Goal: Transaction & Acquisition: Download file/media

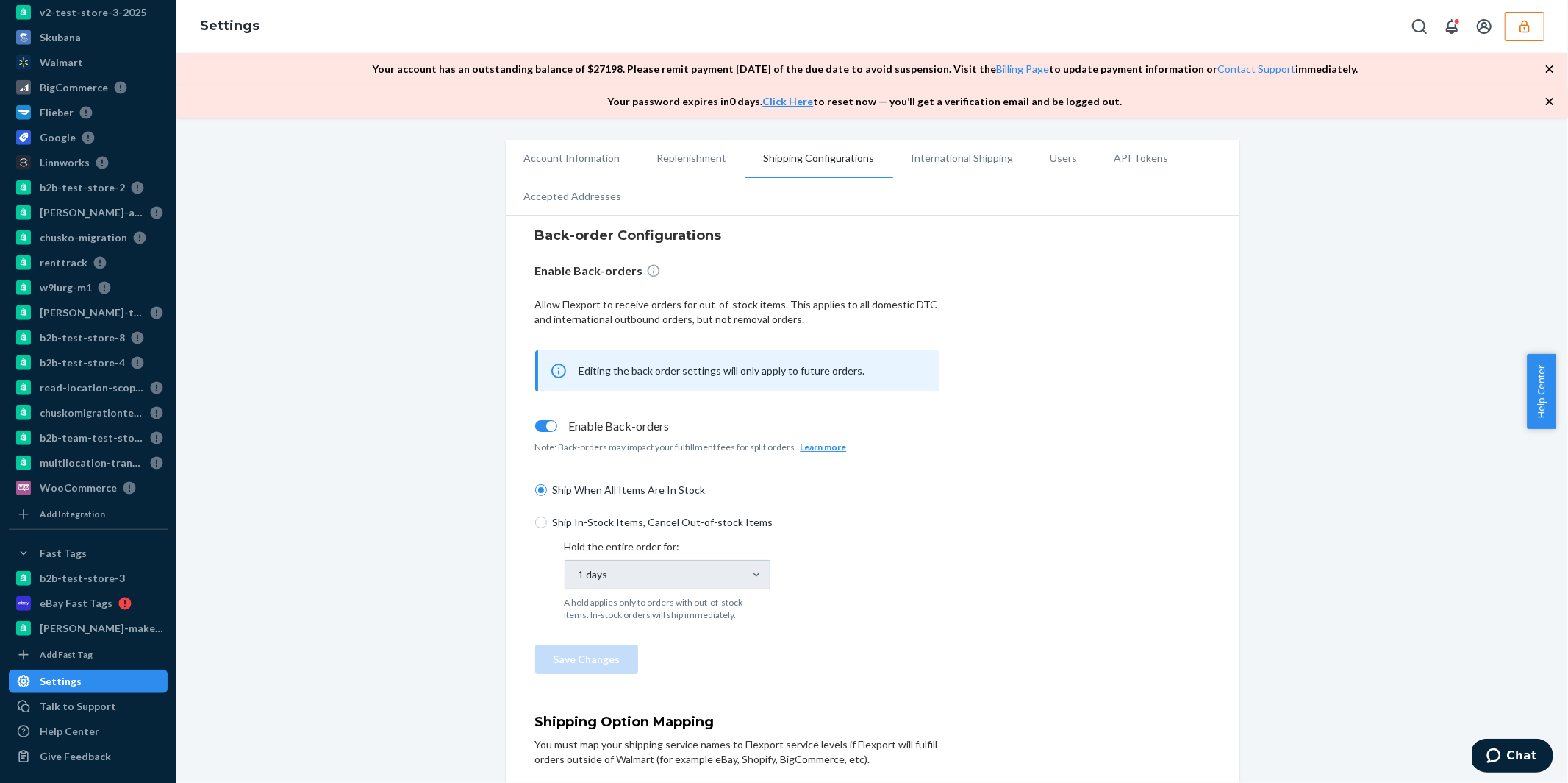
click at [1523, 32] on button "button" at bounding box center [1524, 26] width 39 height 30
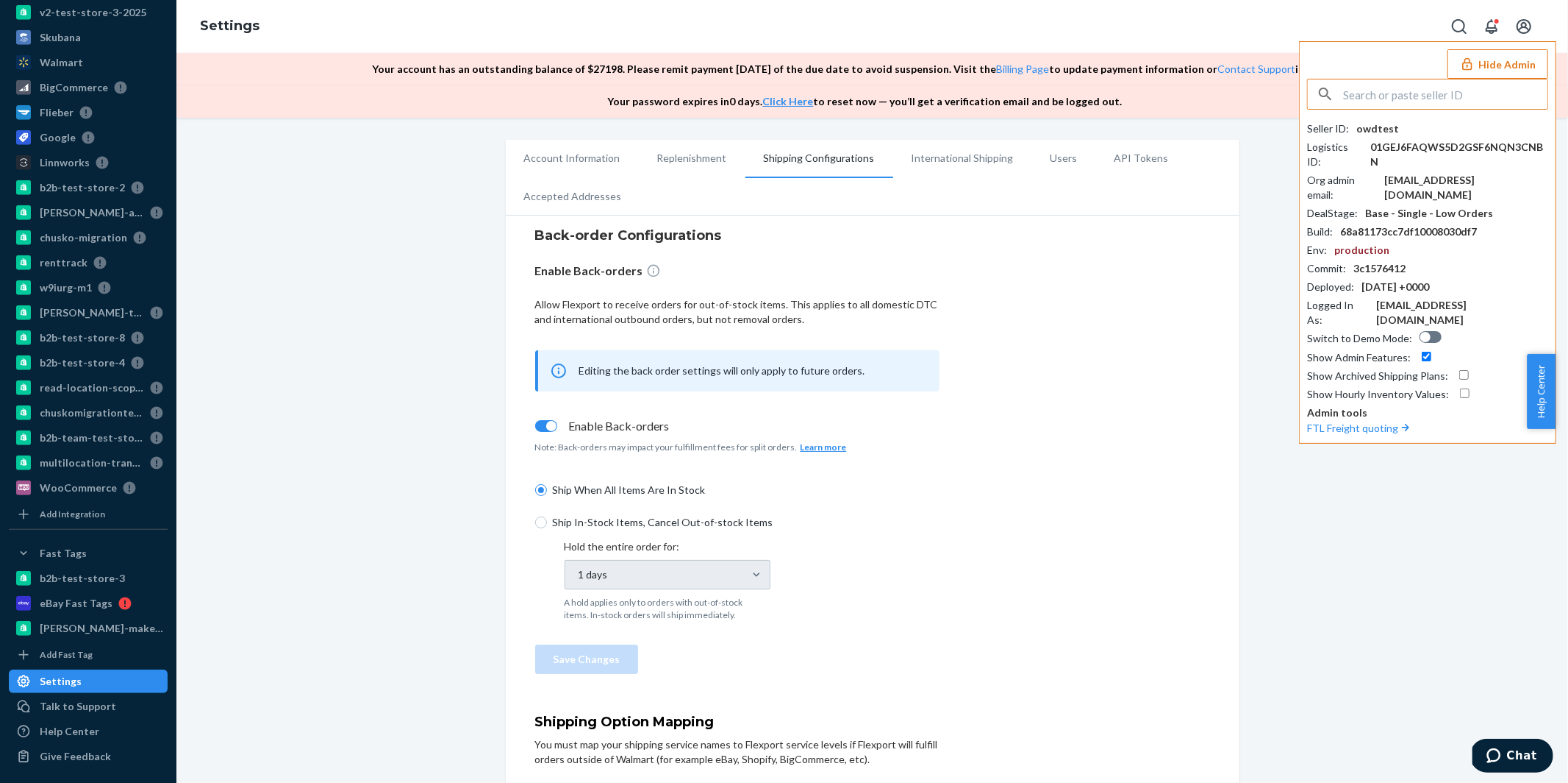
drag, startPoint x: 560, startPoint y: 486, endPoint x: 755, endPoint y: 487, distance: 195.0
click at [755, 487] on span "Ship When All Items Are In Stock" at bounding box center [746, 490] width 387 height 15
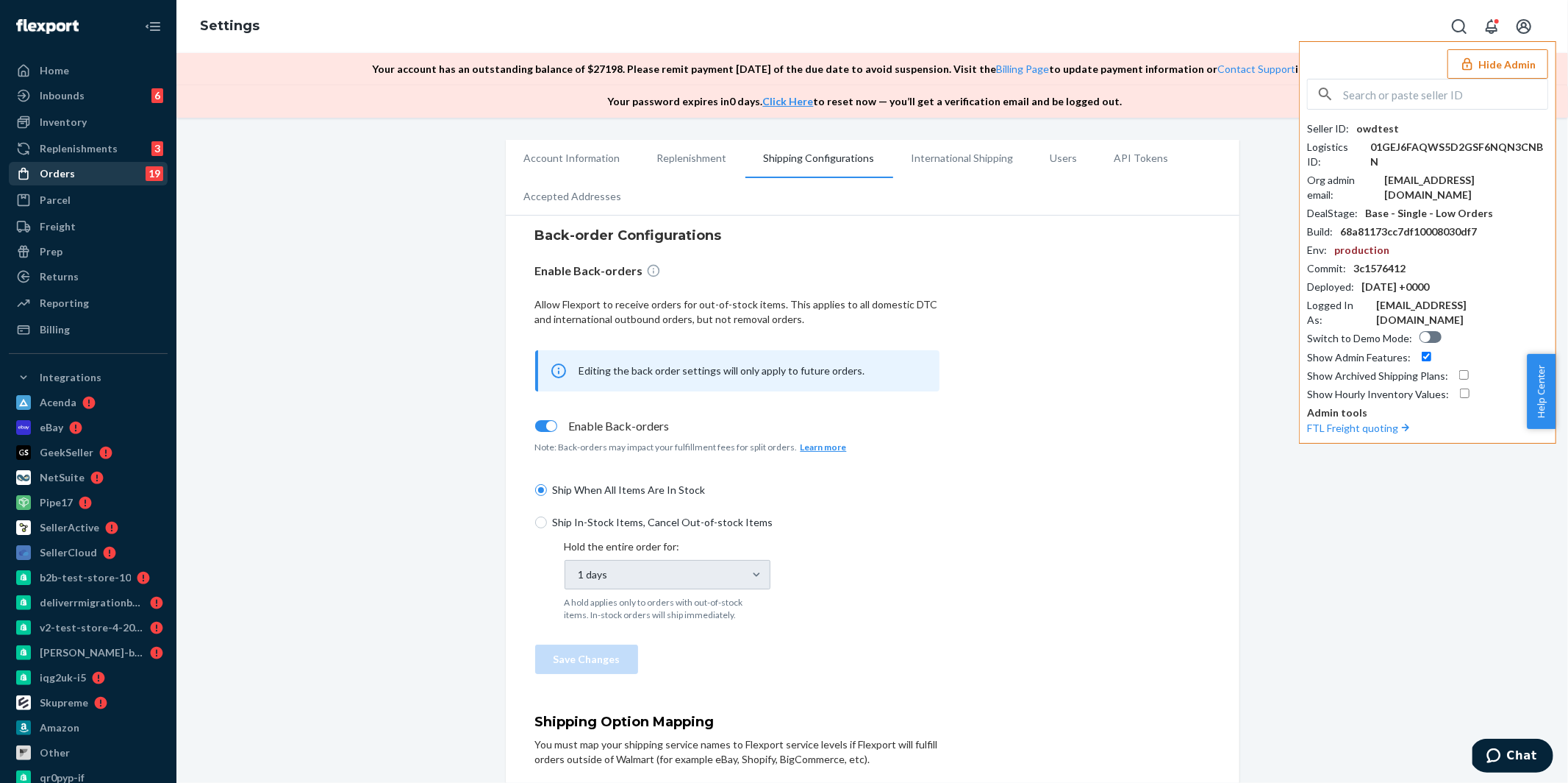
click at [80, 176] on div "Orders 19" at bounding box center [88, 174] width 156 height 21
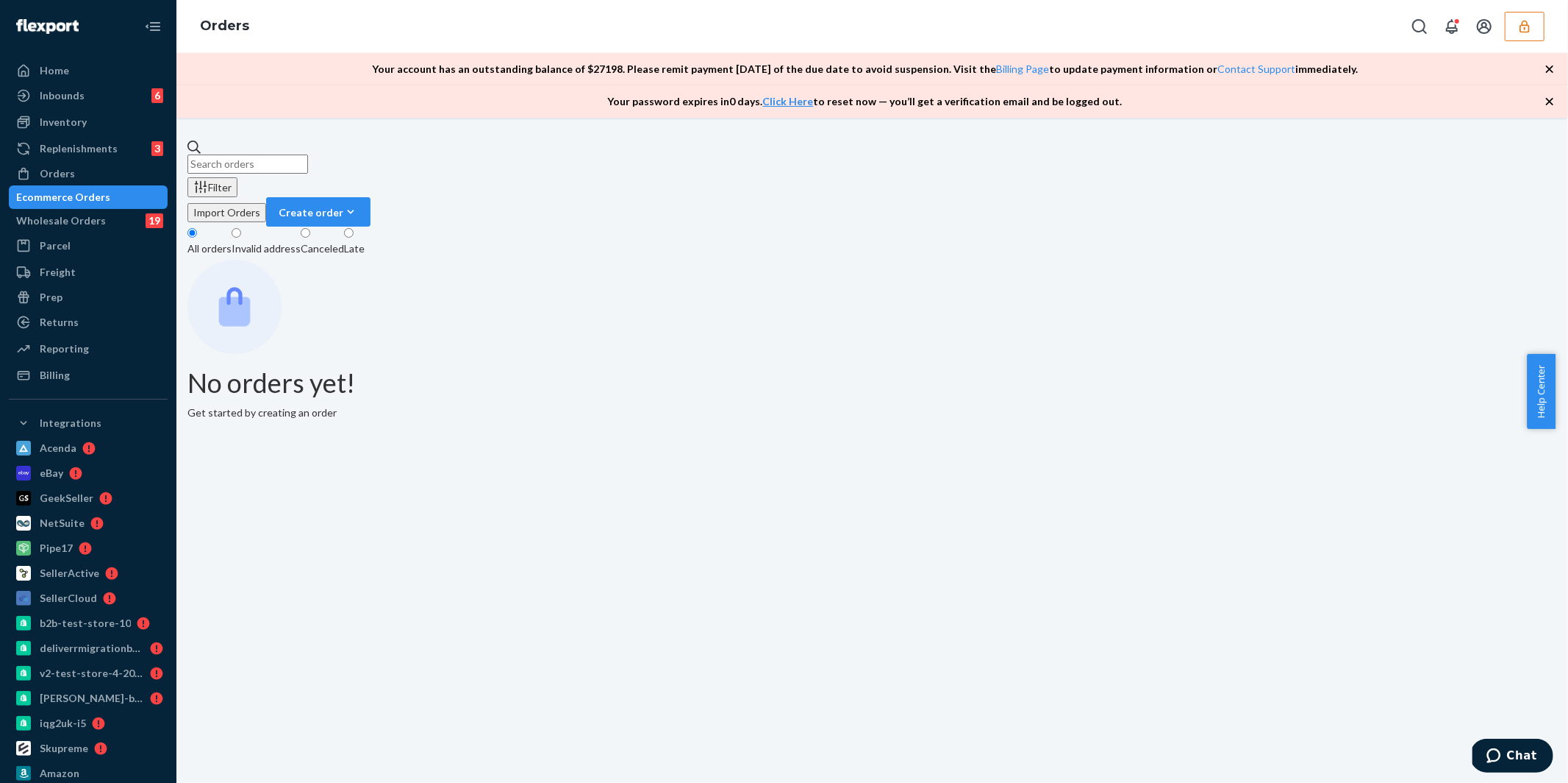
click at [308, 155] on input "text" at bounding box center [247, 164] width 121 height 19
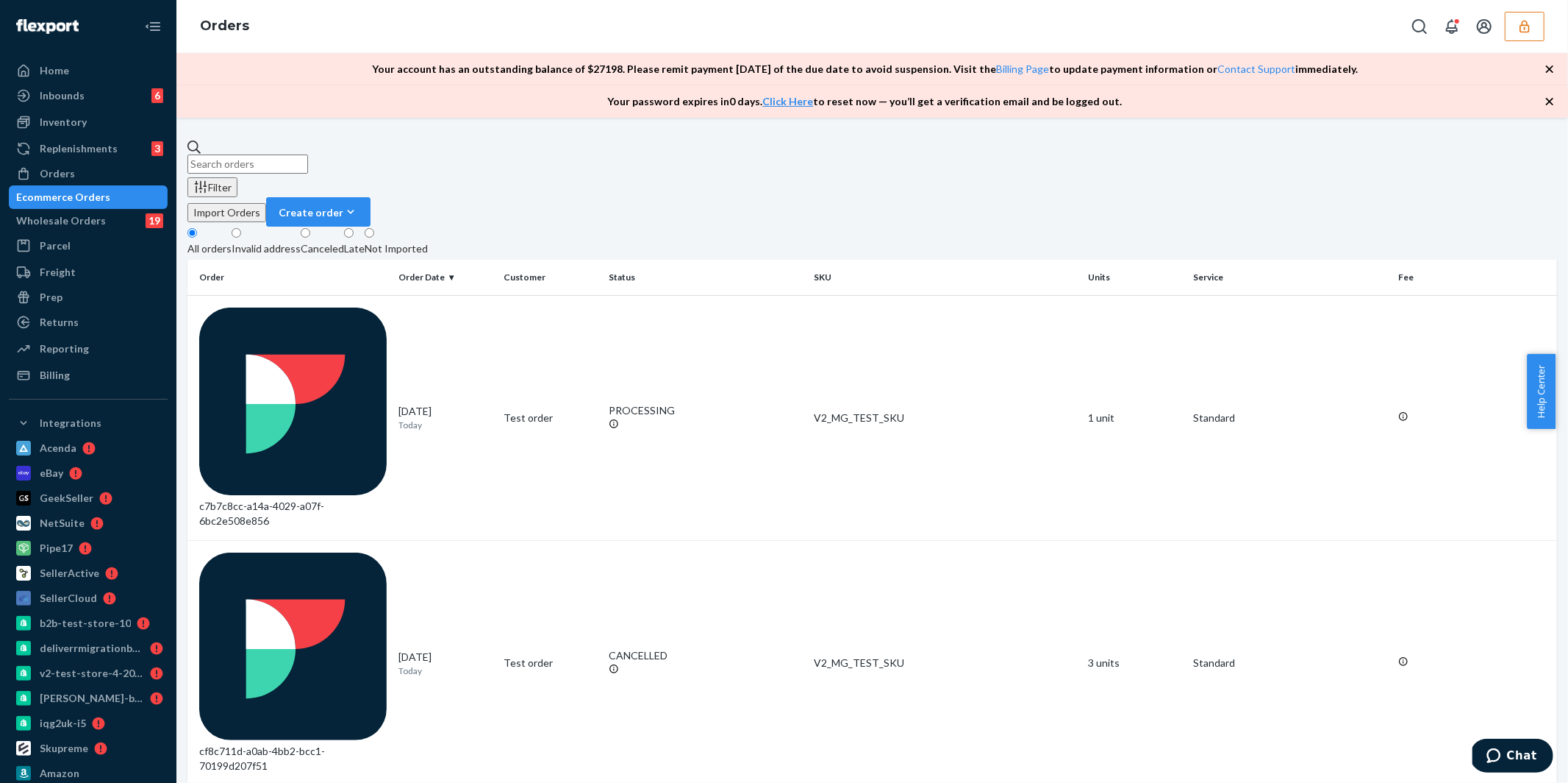
paste input "135036023"
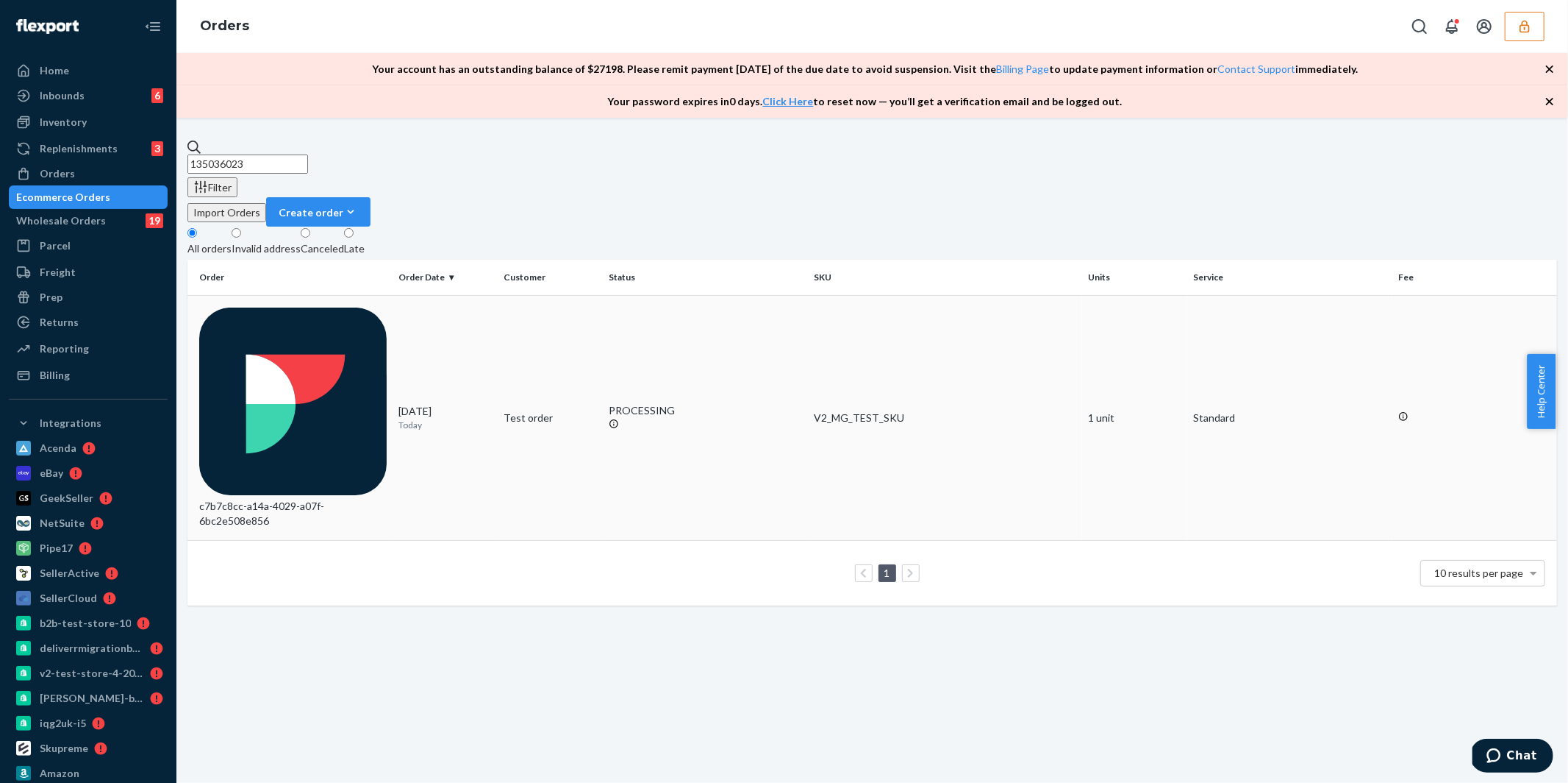
type input "135036023"
click at [344, 307] on div "c7b7c8cc-a14a-4029-a07f-6bc2e508e856" at bounding box center [293, 417] width 187 height 220
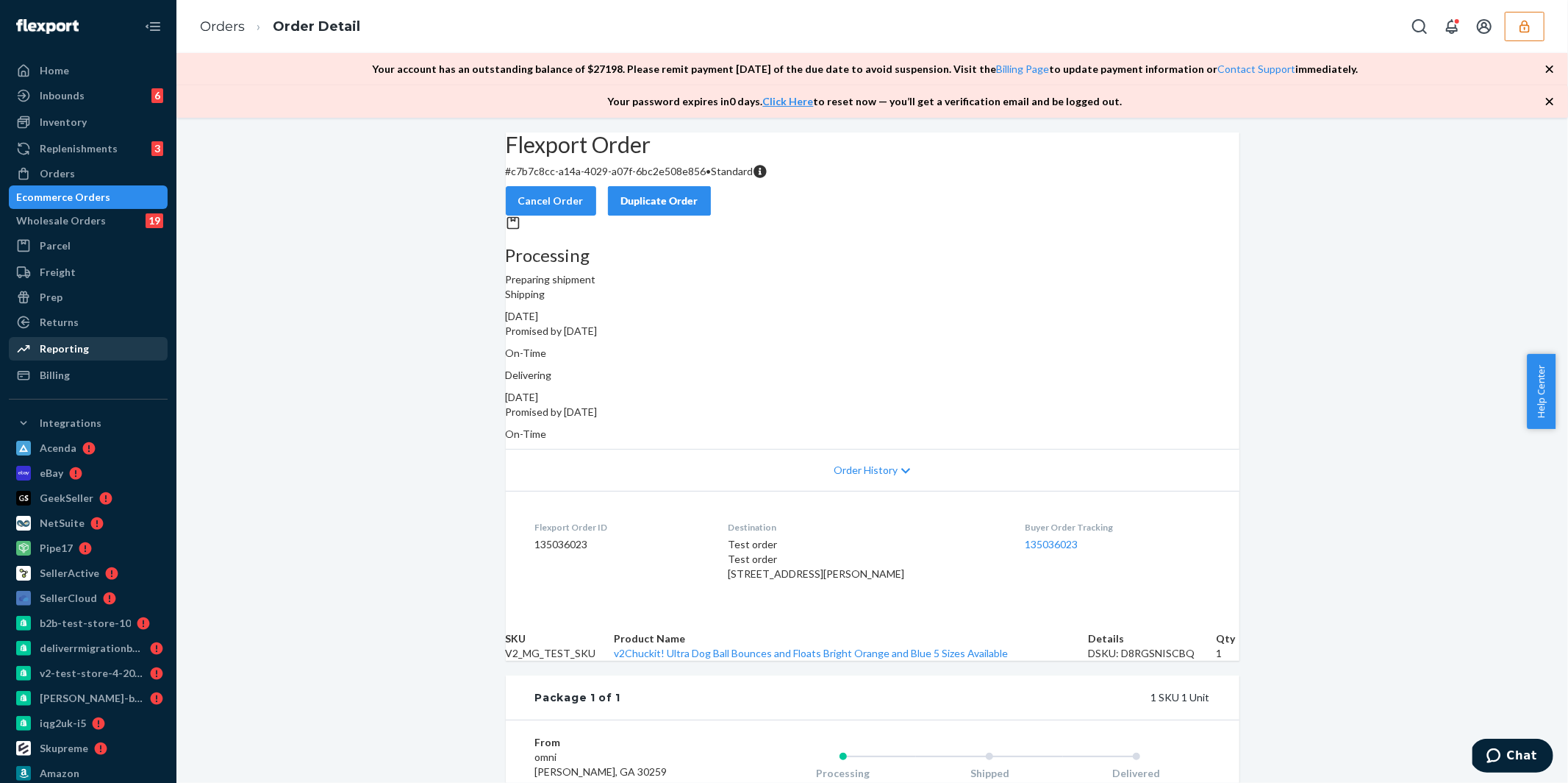
click at [73, 353] on div "Reporting" at bounding box center [64, 348] width 49 height 15
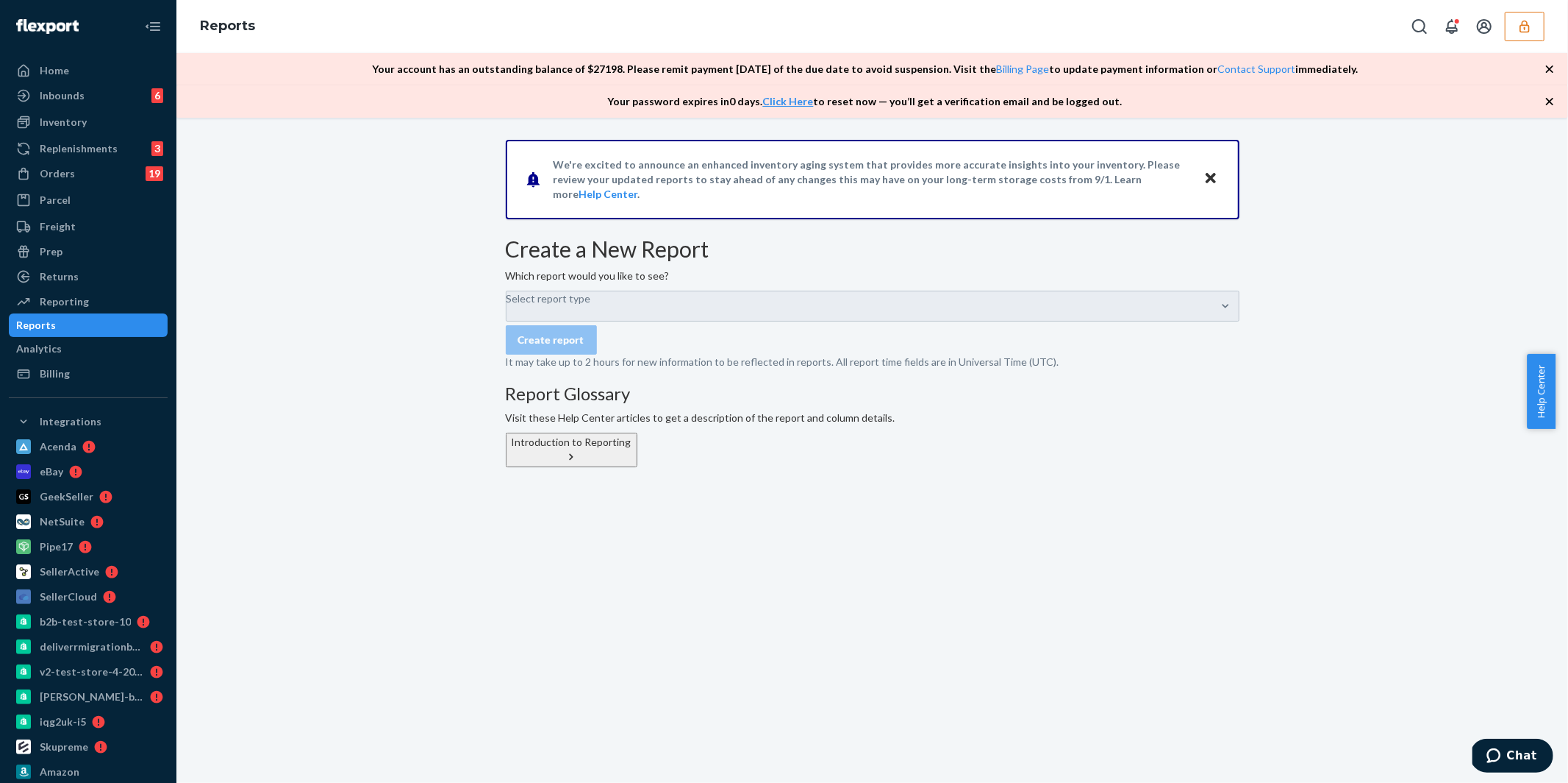
click at [1538, 32] on button "button" at bounding box center [1524, 26] width 39 height 30
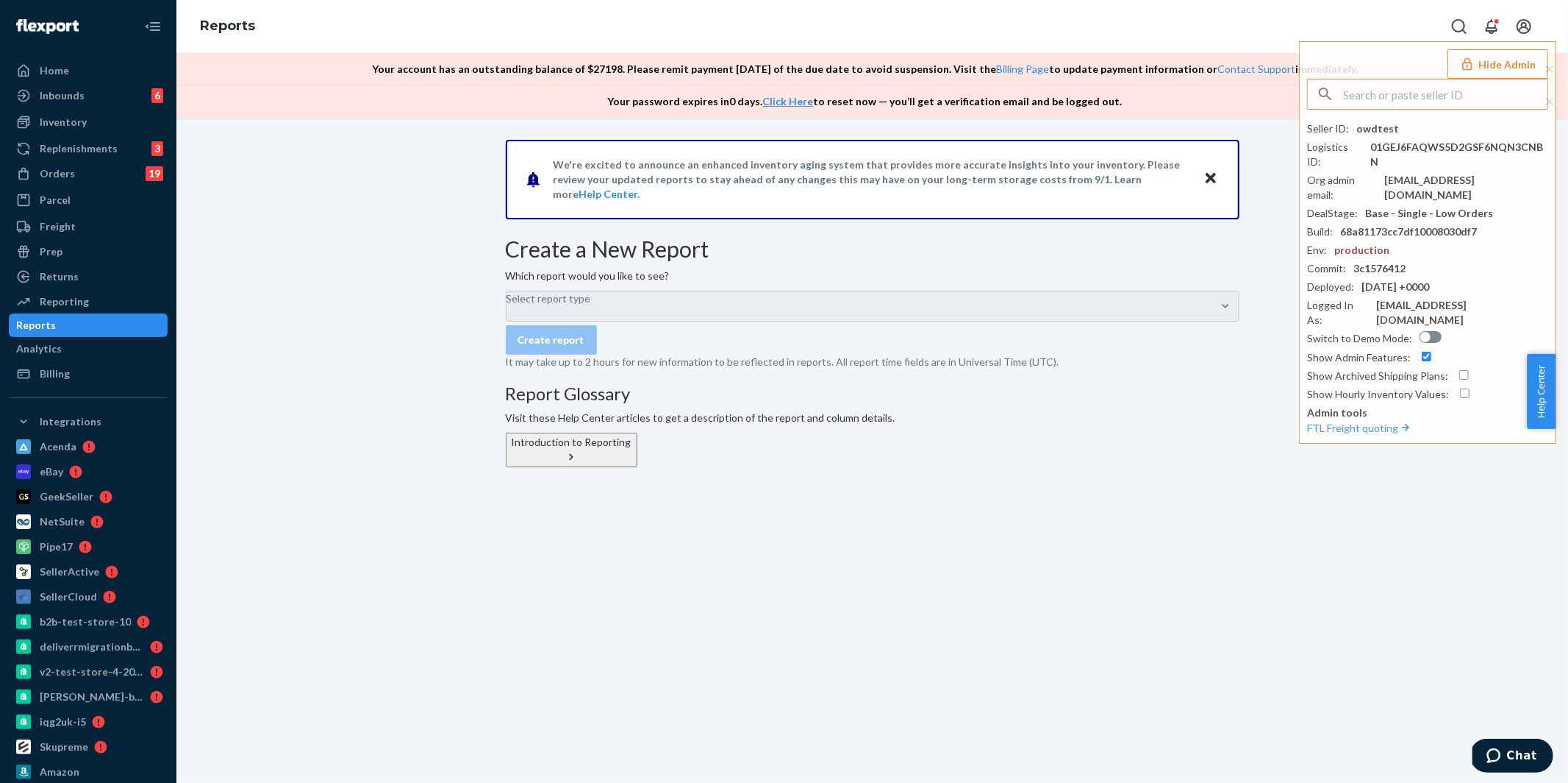
click at [957, 627] on div "We're excited to announce an enhanced inventory aging system that provides more…" at bounding box center [872, 451] width 1391 height 665
click at [1171, 525] on div "We're excited to announce an enhanced inventory aging system that provides more…" at bounding box center [872, 360] width 1369 height 441
click at [1339, 554] on div "We're excited to announce an enhanced inventory aging system that provides more…" at bounding box center [872, 360] width 1369 height 441
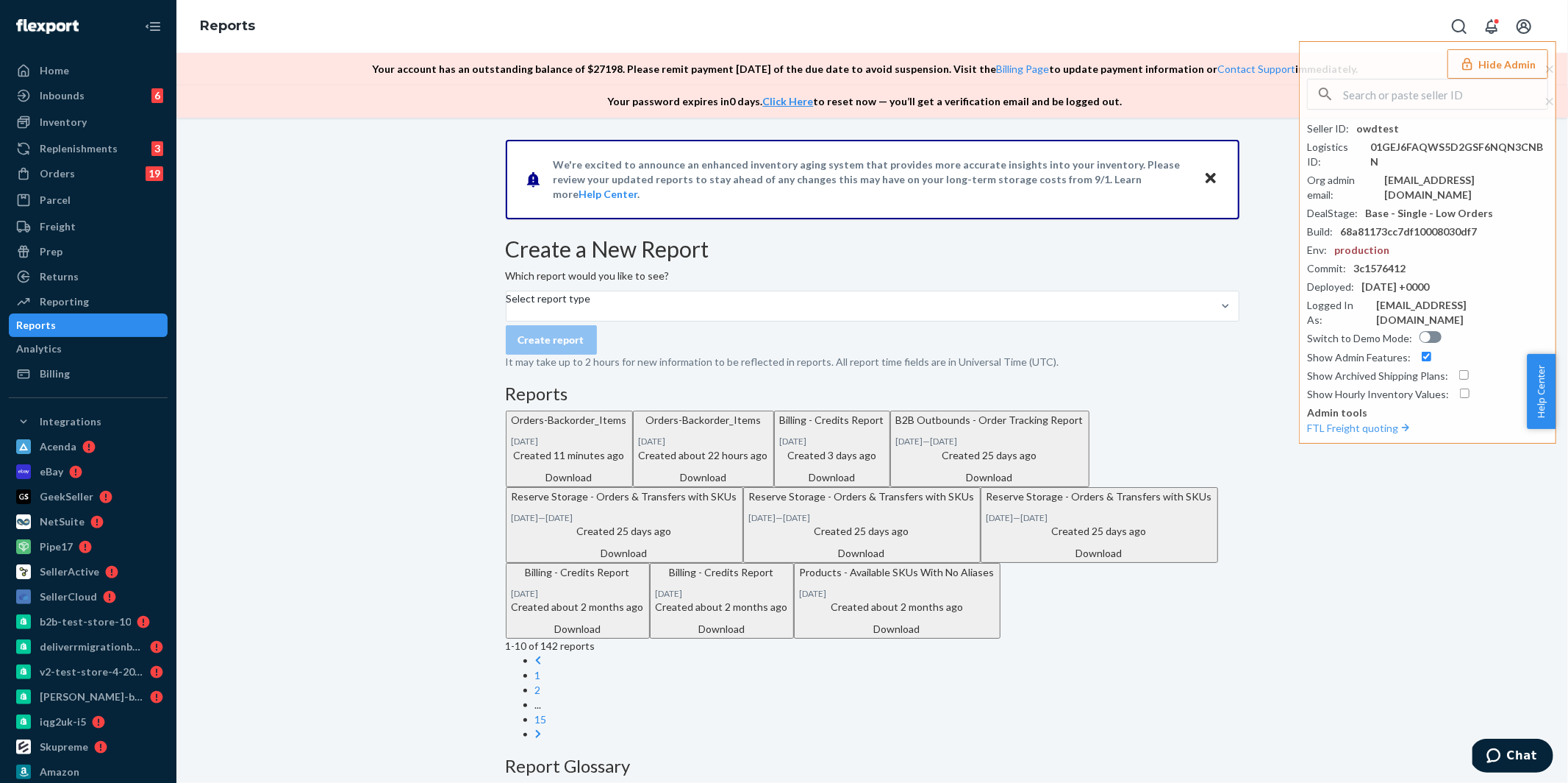
click at [627, 485] on div "Download" at bounding box center [569, 477] width 115 height 15
click at [99, 66] on div "Home" at bounding box center [88, 71] width 156 height 21
